Goal: Transaction & Acquisition: Book appointment/travel/reservation

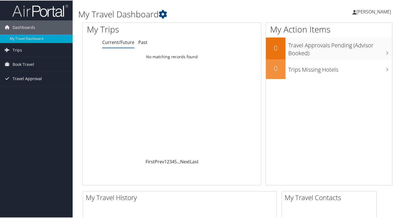
click at [32, 79] on span "Travel Approval" at bounding box center [27, 78] width 29 height 14
click at [31, 65] on span "Book Travel" at bounding box center [24, 64] width 22 height 14
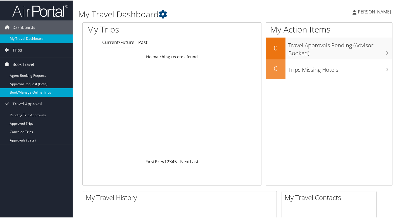
click at [36, 91] on link "Book/Manage Online Trips" at bounding box center [36, 92] width 73 height 8
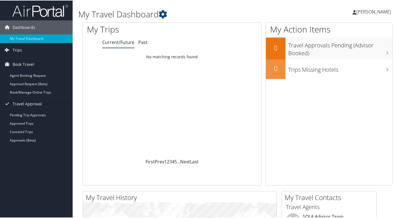
scroll to position [15, 0]
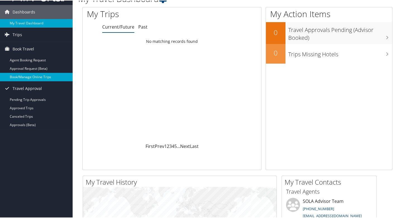
click at [41, 77] on link "Book/Manage Online Trips" at bounding box center [36, 76] width 73 height 8
